Goal: Find specific page/section: Find specific page/section

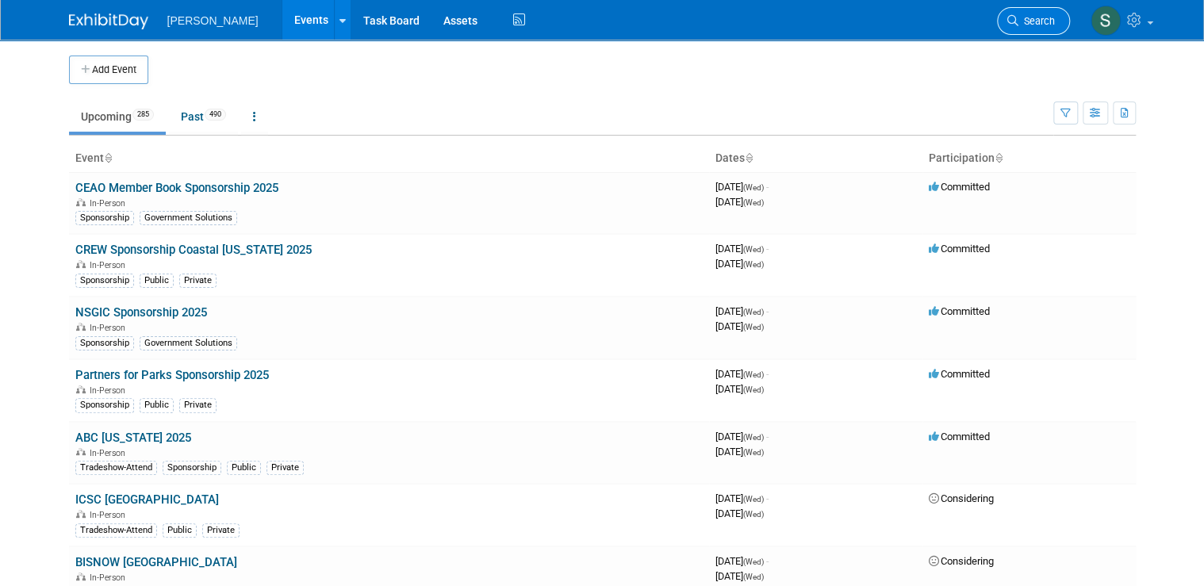
click at [461, 13] on link "Search" at bounding box center [1033, 21] width 73 height 28
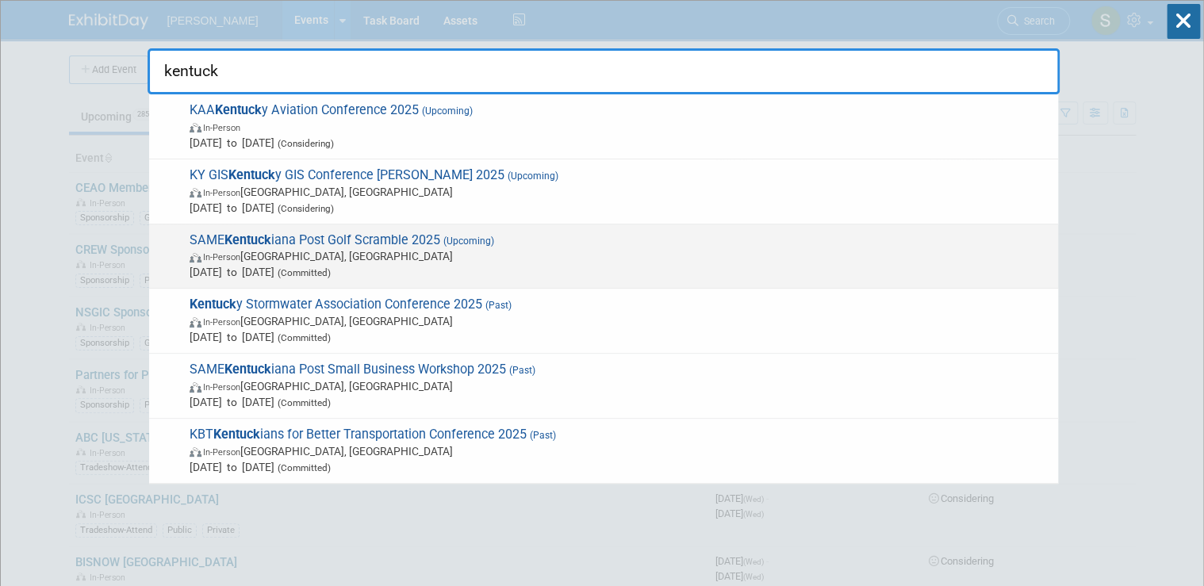
type input "kentuck"
click at [394, 264] on span "[DATE] to [DATE] (Committed)" at bounding box center [620, 272] width 860 height 16
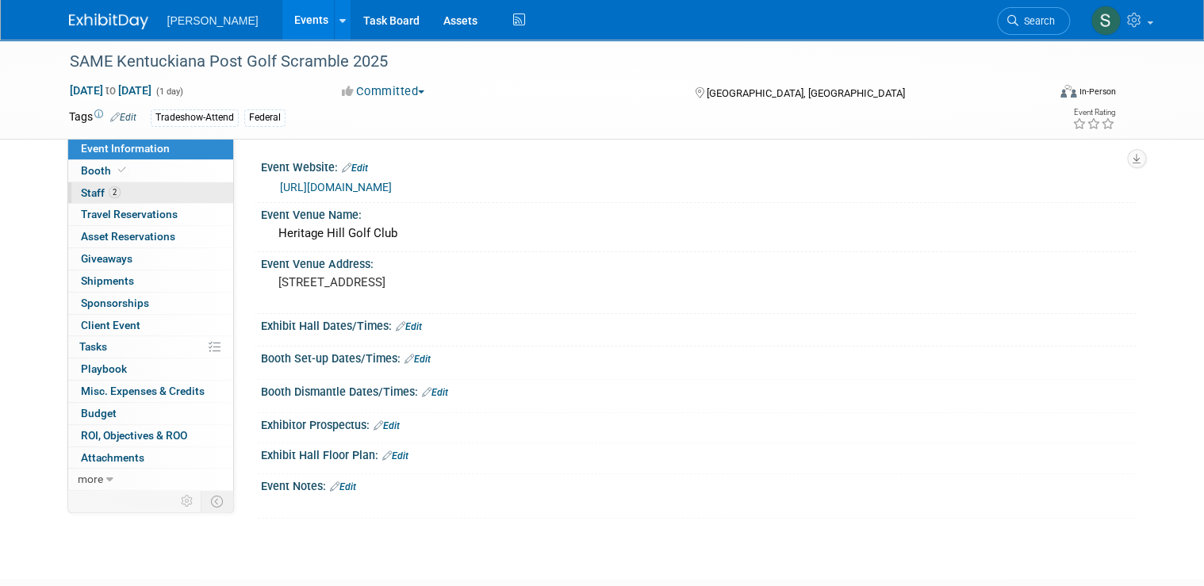
click at [159, 192] on link "2 Staff 2" at bounding box center [150, 192] width 165 height 21
